Goal: Task Accomplishment & Management: Use online tool/utility

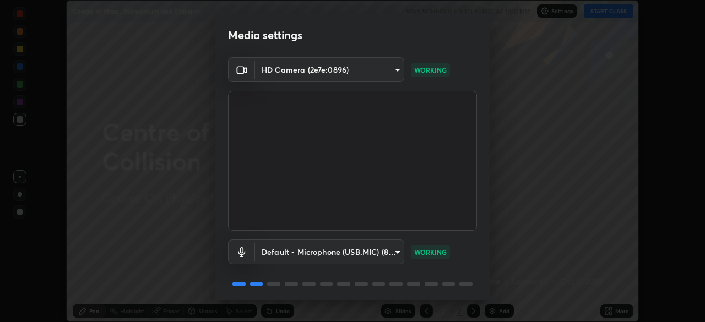
scroll to position [39, 0]
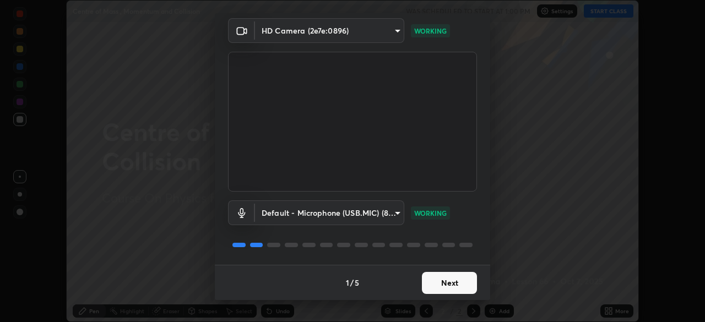
click at [453, 259] on div "Default - Microphone (USB.MIC) (8087:1024) default WORKING" at bounding box center [352, 228] width 249 height 73
click at [452, 281] on button "Next" at bounding box center [449, 283] width 55 height 22
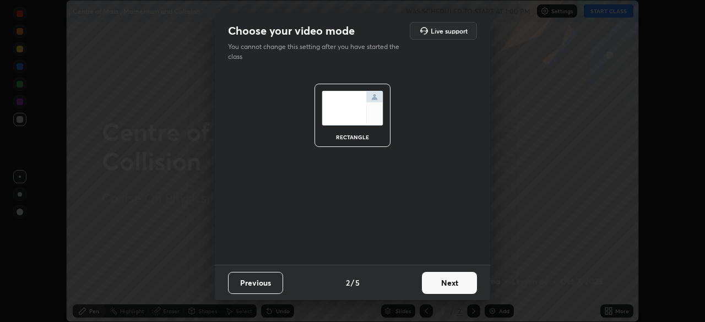
scroll to position [0, 0]
click at [456, 283] on button "Next" at bounding box center [449, 283] width 55 height 22
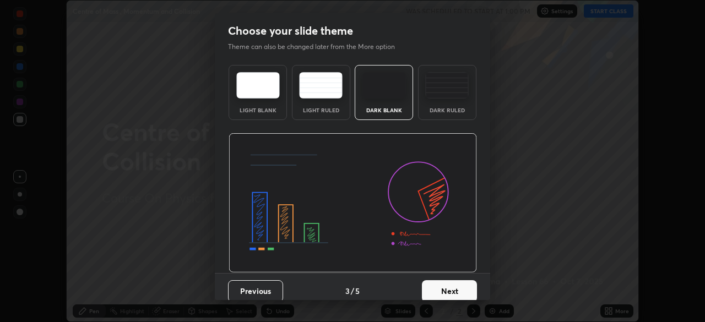
click at [454, 111] on div "Dark Ruled" at bounding box center [447, 110] width 44 height 6
click at [438, 283] on button "Next" at bounding box center [449, 291] width 55 height 22
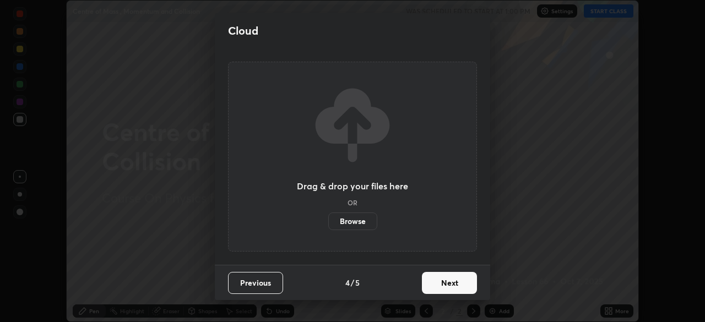
click at [445, 285] on button "Next" at bounding box center [449, 283] width 55 height 22
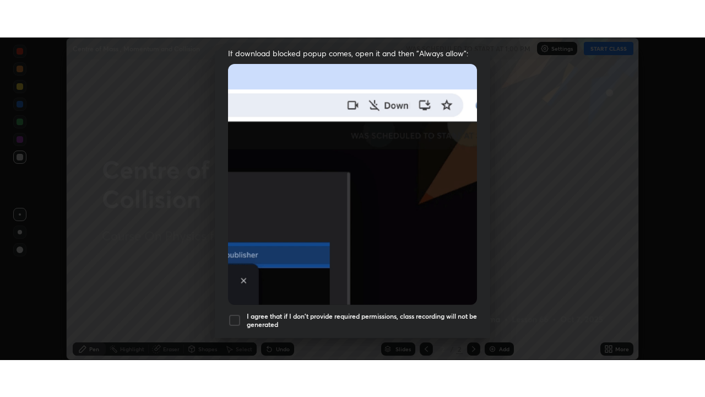
scroll to position [264, 0]
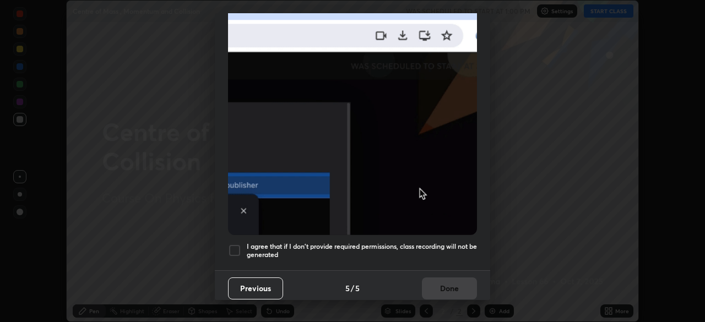
click at [240, 248] on div at bounding box center [234, 250] width 13 height 13
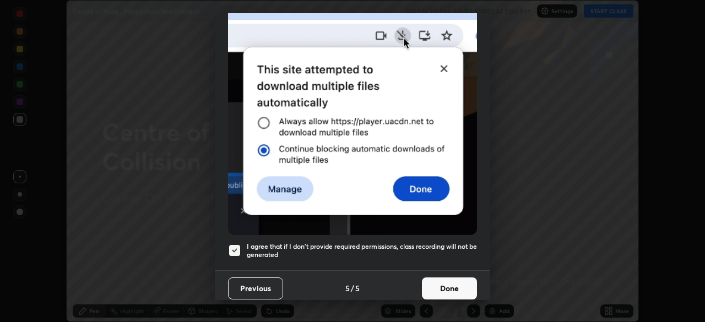
click at [461, 285] on button "Done" at bounding box center [449, 289] width 55 height 22
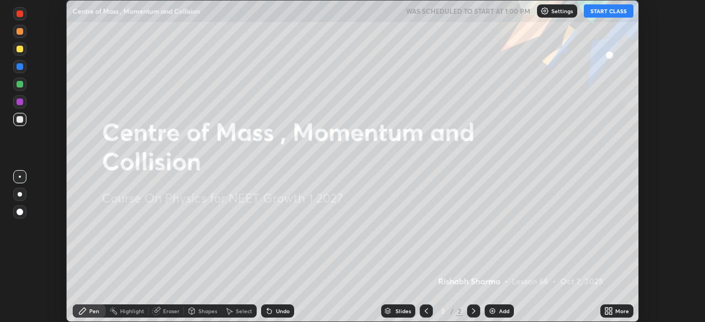
click at [617, 317] on div "More" at bounding box center [616, 311] width 33 height 13
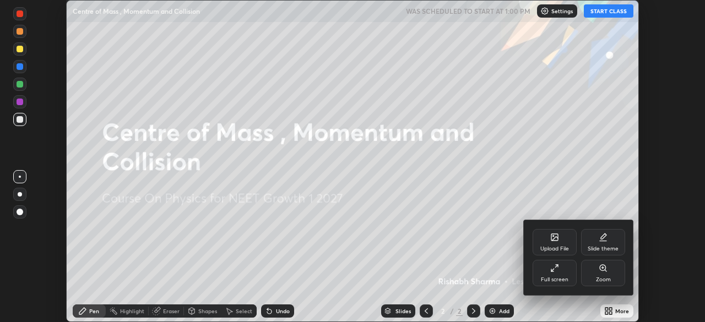
click at [555, 277] on div "Full screen" at bounding box center [555, 280] width 28 height 6
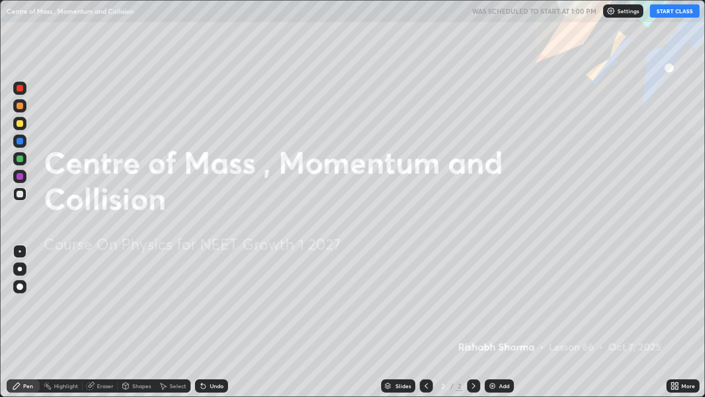
scroll to position [397, 705]
click at [682, 14] on button "START CLASS" at bounding box center [675, 10] width 50 height 13
click at [499, 322] on div "Add" at bounding box center [504, 386] width 10 height 6
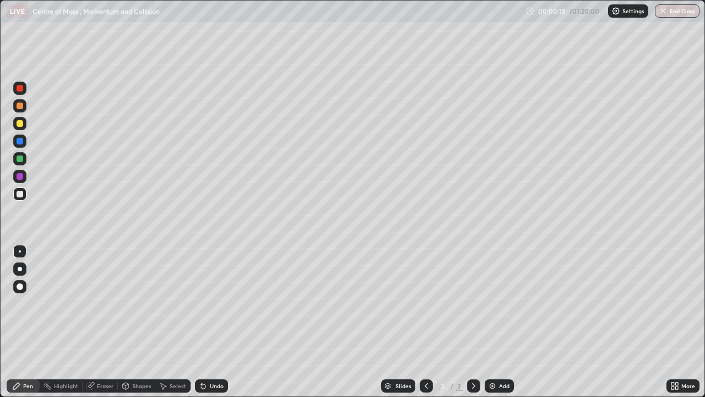
click at [24, 269] on div at bounding box center [19, 268] width 13 height 13
click at [207, 322] on div "Undo" at bounding box center [211, 385] width 33 height 13
click at [204, 322] on div "Undo" at bounding box center [211, 385] width 33 height 13
click at [22, 128] on div at bounding box center [19, 123] width 13 height 13
click at [497, 322] on div "Add" at bounding box center [499, 385] width 29 height 13
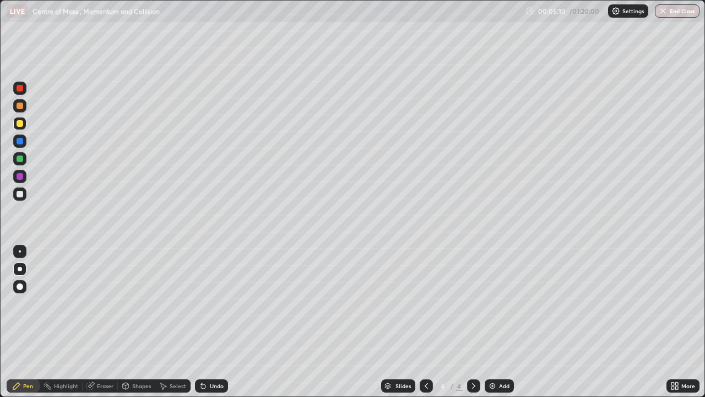
click at [20, 194] on div at bounding box center [20, 194] width 7 height 7
click at [210, 322] on div "Undo" at bounding box center [217, 386] width 14 height 6
click at [212, 322] on div "Undo" at bounding box center [217, 386] width 14 height 6
click at [215, 322] on div "Undo" at bounding box center [217, 386] width 14 height 6
click at [218, 322] on div "Undo" at bounding box center [217, 386] width 14 height 6
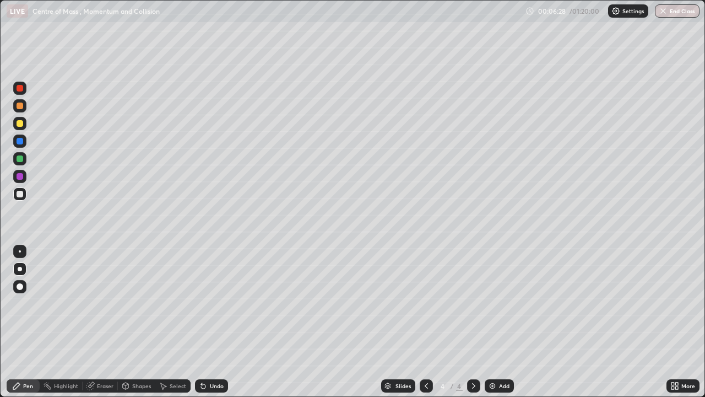
click at [206, 322] on div "Undo" at bounding box center [211, 385] width 33 height 13
click at [207, 322] on div "Undo" at bounding box center [211, 385] width 33 height 13
click at [491, 322] on img at bounding box center [492, 385] width 9 height 9
click at [22, 124] on div at bounding box center [20, 123] width 7 height 7
click at [425, 322] on icon at bounding box center [426, 385] width 9 height 9
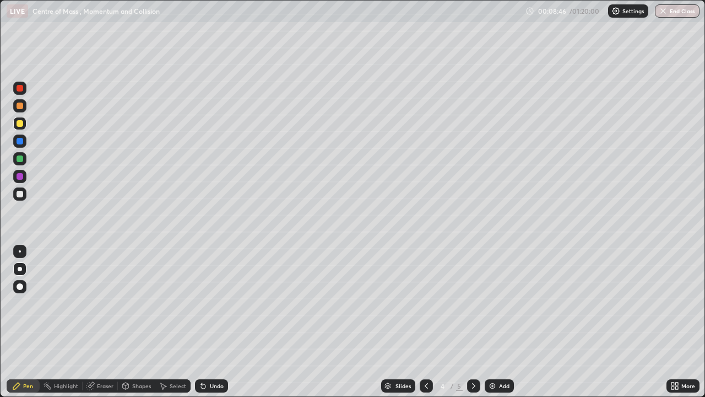
click at [473, 322] on icon at bounding box center [473, 385] width 9 height 9
click at [425, 322] on icon at bounding box center [426, 385] width 9 height 9
click at [473, 322] on icon at bounding box center [473, 385] width 9 height 9
click at [426, 322] on icon at bounding box center [426, 385] width 9 height 9
click at [425, 322] on icon at bounding box center [426, 385] width 9 height 9
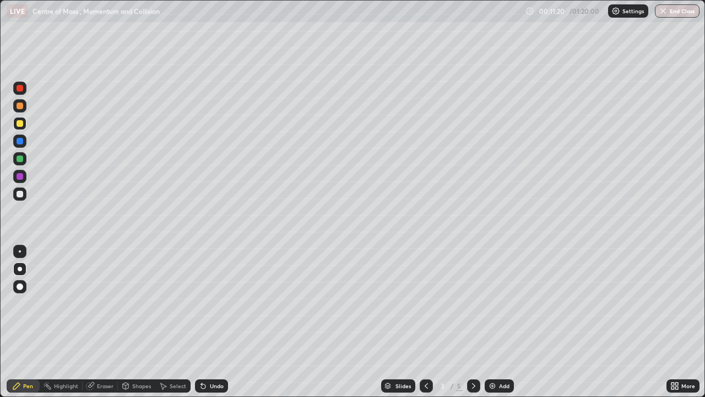
click at [473, 322] on icon at bounding box center [473, 385] width 9 height 9
click at [500, 322] on div "Add" at bounding box center [504, 386] width 10 height 6
click at [20, 194] on div at bounding box center [20, 194] width 7 height 7
click at [19, 123] on div at bounding box center [20, 123] width 7 height 7
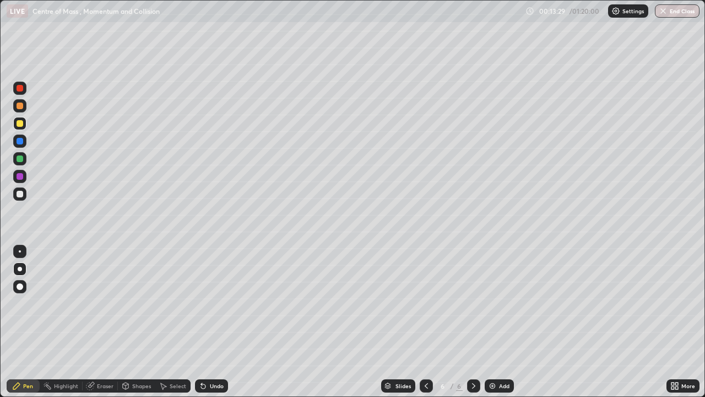
click at [214, 322] on div "Undo" at bounding box center [211, 385] width 33 height 13
click at [217, 322] on div "Undo" at bounding box center [217, 386] width 14 height 6
click at [506, 322] on div "Add" at bounding box center [504, 386] width 10 height 6
click at [20, 194] on div at bounding box center [20, 194] width 7 height 7
click at [18, 121] on div at bounding box center [20, 123] width 7 height 7
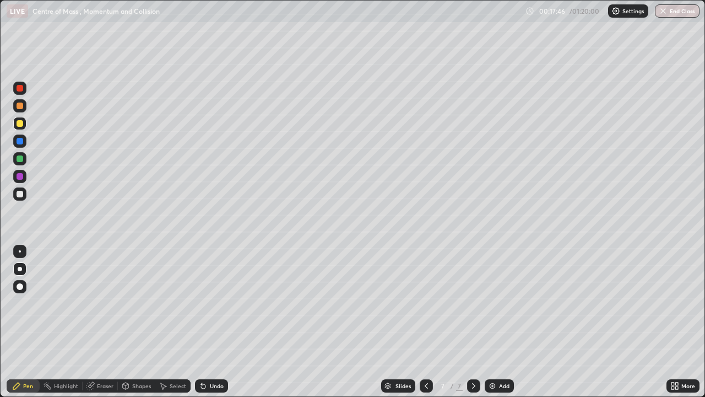
click at [421, 322] on div at bounding box center [426, 385] width 13 height 22
click at [473, 322] on icon at bounding box center [473, 385] width 9 height 9
click at [491, 322] on img at bounding box center [492, 385] width 9 height 9
click at [21, 196] on div at bounding box center [20, 194] width 7 height 7
click at [430, 322] on div at bounding box center [426, 385] width 13 height 13
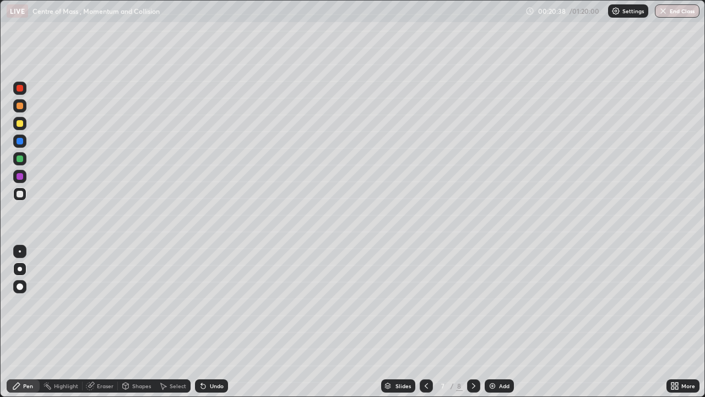
click at [472, 322] on icon at bounding box center [473, 386] width 3 height 6
click at [139, 322] on div "Shapes" at bounding box center [141, 386] width 19 height 6
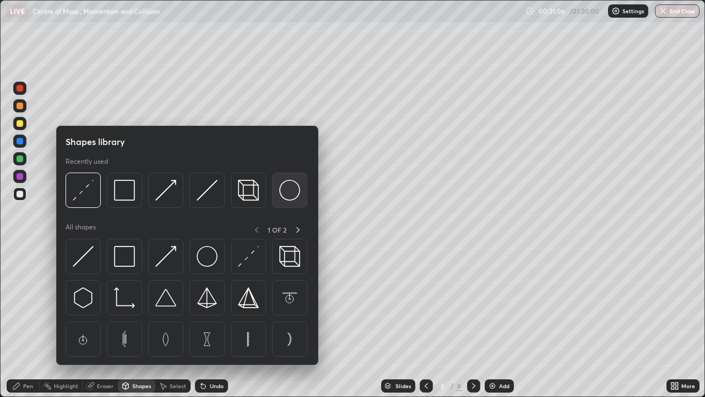
click at [276, 199] on div at bounding box center [289, 189] width 35 height 35
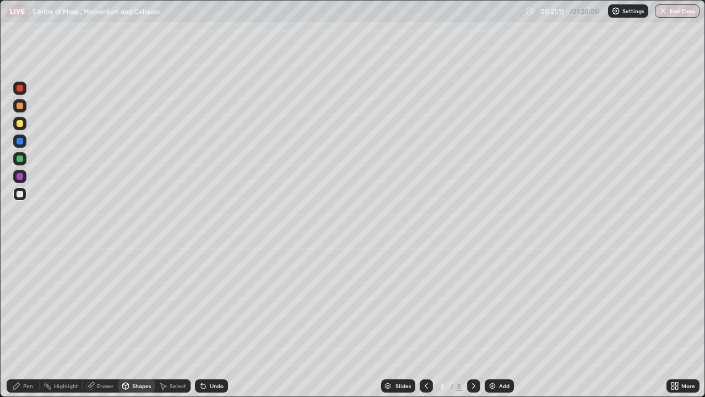
click at [33, 322] on div "Pen" at bounding box center [23, 385] width 33 height 13
click at [215, 322] on div "Undo" at bounding box center [217, 386] width 14 height 6
click at [104, 322] on div "Eraser" at bounding box center [105, 386] width 17 height 6
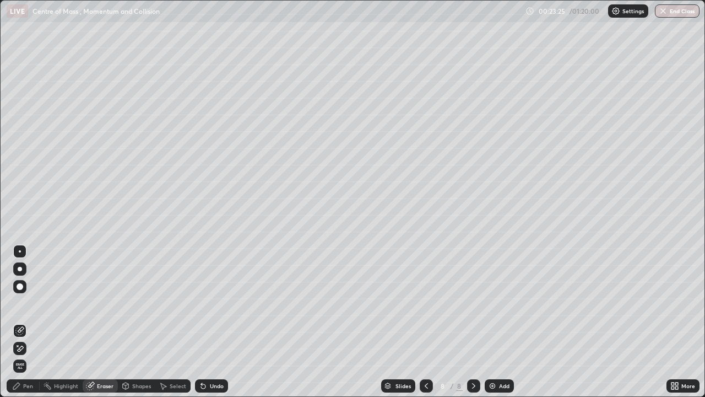
click at [27, 322] on div "Pen" at bounding box center [23, 385] width 33 height 13
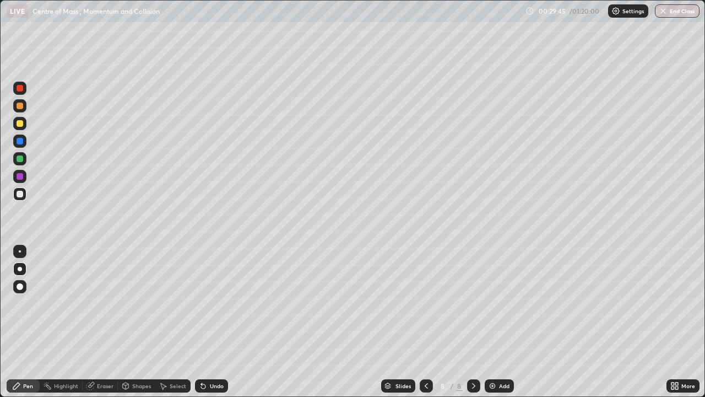
click at [219, 322] on div "Undo" at bounding box center [217, 386] width 14 height 6
click at [211, 322] on div "Undo" at bounding box center [217, 386] width 14 height 6
click at [503, 322] on div "Add" at bounding box center [504, 386] width 10 height 6
click at [212, 322] on div "Undo" at bounding box center [217, 386] width 14 height 6
click at [425, 322] on icon at bounding box center [426, 386] width 3 height 6
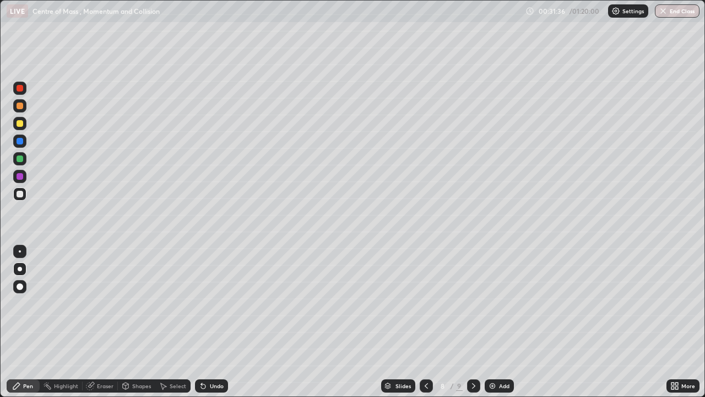
click at [473, 322] on icon at bounding box center [473, 385] width 9 height 9
click at [467, 322] on div at bounding box center [473, 385] width 13 height 13
click at [424, 322] on div at bounding box center [426, 385] width 13 height 13
click at [423, 322] on div at bounding box center [426, 385] width 13 height 22
click at [477, 322] on div at bounding box center [473, 385] width 13 height 13
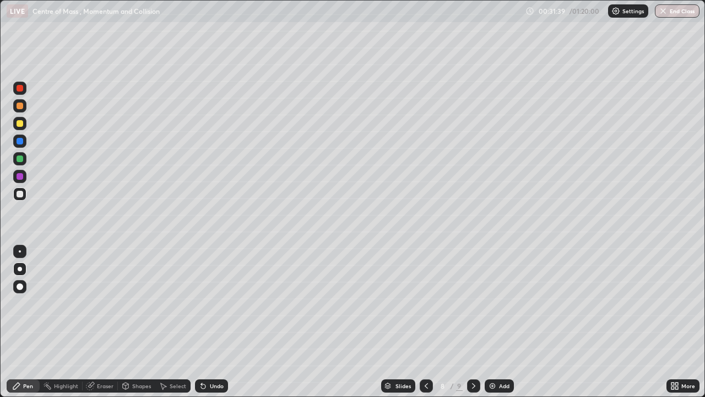
click at [473, 322] on icon at bounding box center [473, 385] width 9 height 9
click at [473, 322] on div at bounding box center [473, 385] width 13 height 13
click at [677, 14] on button "End Class" at bounding box center [677, 10] width 45 height 13
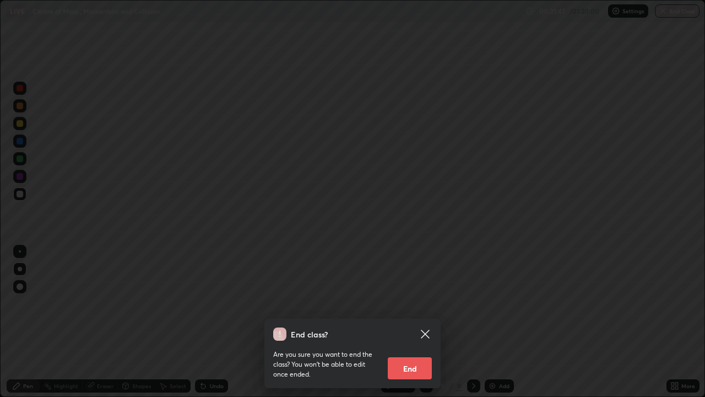
click at [403, 322] on button "End" at bounding box center [410, 368] width 44 height 22
